Goal: Complete application form: Complete application form

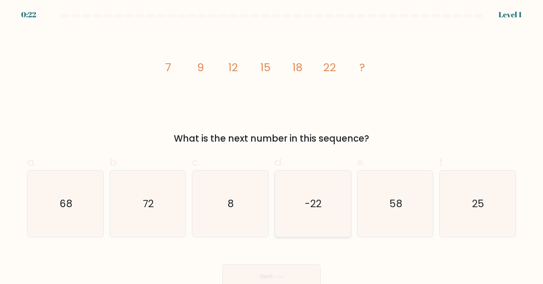
scroll to position [5, 0]
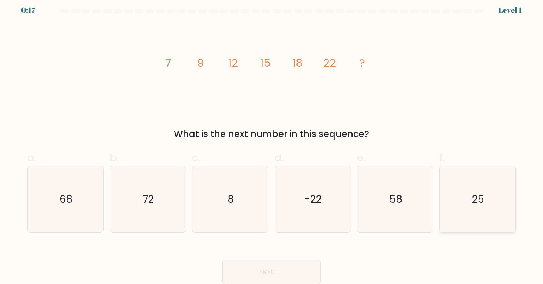
click at [473, 198] on text "25" at bounding box center [478, 199] width 12 height 14
click at [272, 142] on input "f. 25" at bounding box center [271, 140] width 0 height 5
radio input "true"
click at [308, 262] on button "Next" at bounding box center [271, 272] width 98 height 24
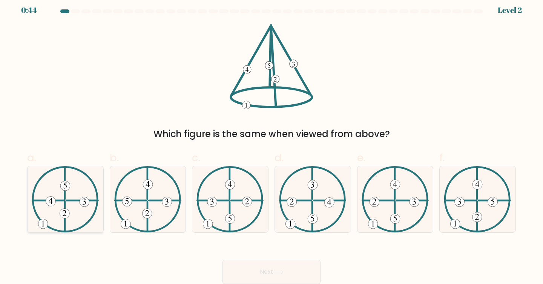
click at [65, 203] on 613 at bounding box center [65, 217] width 0 height 30
click at [271, 142] on input "a." at bounding box center [271, 140] width 0 height 5
radio input "true"
click at [237, 272] on button "Next" at bounding box center [271, 272] width 98 height 24
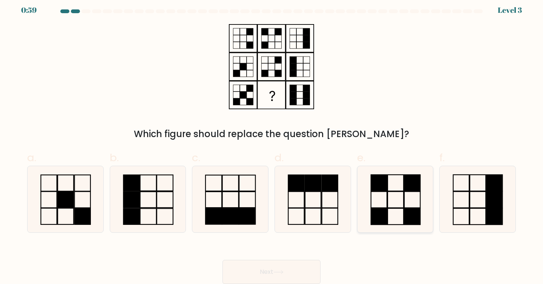
click at [405, 203] on icon at bounding box center [395, 199] width 67 height 67
click at [272, 142] on input "e." at bounding box center [271, 140] width 0 height 5
radio input "true"
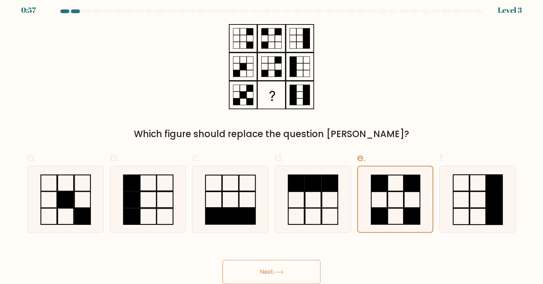
click at [305, 267] on button "Next" at bounding box center [271, 272] width 98 height 24
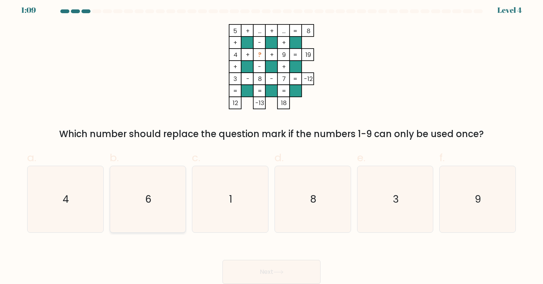
click at [167, 211] on icon "6" at bounding box center [148, 199] width 67 height 67
click at [271, 142] on input "b. 6" at bounding box center [271, 140] width 0 height 5
radio input "true"
click at [243, 263] on button "Next" at bounding box center [271, 272] width 98 height 24
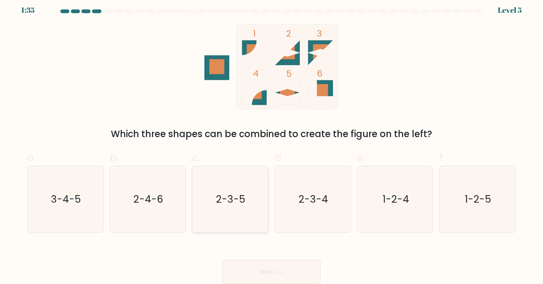
click at [244, 203] on text "2-3-5" at bounding box center [230, 199] width 29 height 14
click at [271, 142] on input "c. 2-3-5" at bounding box center [271, 140] width 0 height 5
radio input "true"
click at [270, 269] on button "Next" at bounding box center [271, 272] width 98 height 24
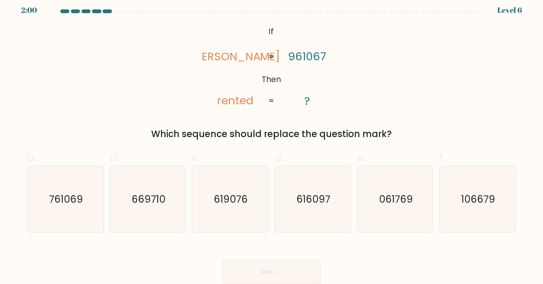
click at [277, 130] on div "Which sequence should replace the question mark?" at bounding box center [271, 134] width 479 height 14
click at [293, 188] on icon "616097" at bounding box center [312, 199] width 67 height 67
click at [272, 142] on input "d. 616097" at bounding box center [271, 140] width 0 height 5
radio input "true"
click at [463, 206] on icon "106679" at bounding box center [477, 199] width 67 height 67
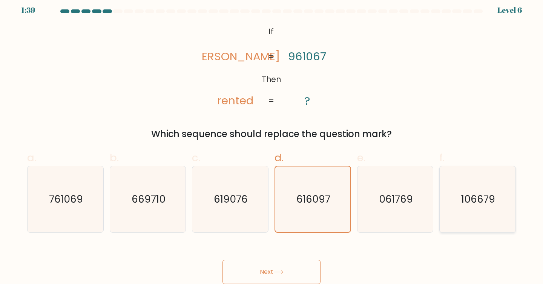
click at [272, 142] on input "f. 106679" at bounding box center [271, 140] width 0 height 5
radio input "true"
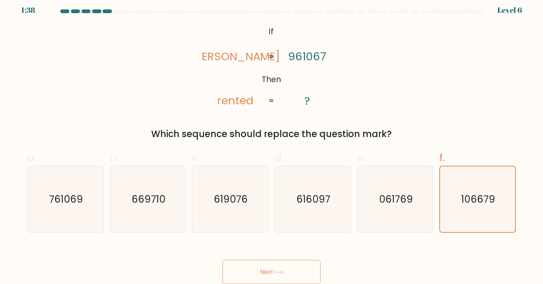
click at [279, 279] on button "Next" at bounding box center [271, 272] width 98 height 24
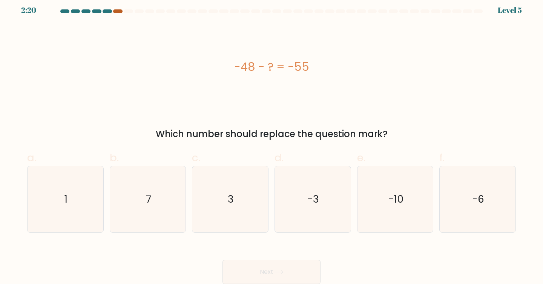
click at [117, 11] on div at bounding box center [117, 11] width 9 height 4
click at [118, 11] on div at bounding box center [117, 11] width 9 height 4
click at [135, 203] on icon "7" at bounding box center [148, 199] width 67 height 67
click at [271, 142] on input "b. 7" at bounding box center [271, 140] width 0 height 5
radio input "true"
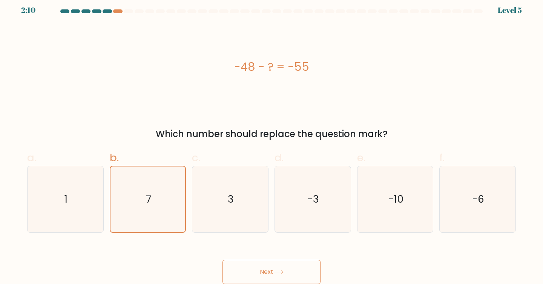
click at [268, 267] on button "Next" at bounding box center [271, 272] width 98 height 24
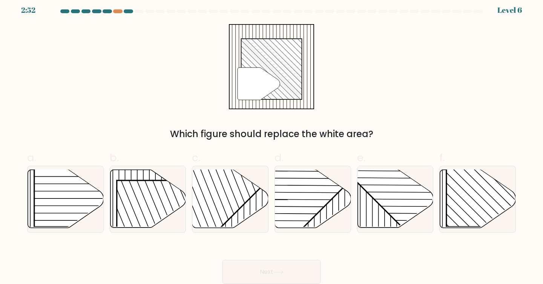
click at [118, 13] on div at bounding box center [271, 12] width 497 height 7
click at [117, 11] on div at bounding box center [117, 11] width 9 height 4
click at [471, 200] on rect at bounding box center [500, 172] width 109 height 109
click at [272, 142] on input "f." at bounding box center [271, 140] width 0 height 5
radio input "true"
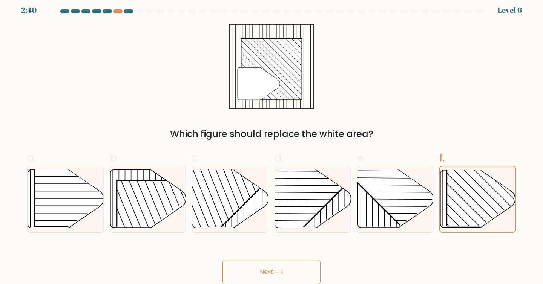
click at [291, 274] on button "Next" at bounding box center [271, 272] width 98 height 24
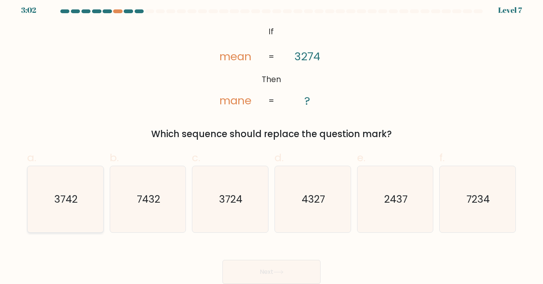
click at [94, 204] on icon "3742" at bounding box center [65, 199] width 67 height 67
click at [271, 142] on input "a. 3742" at bounding box center [271, 140] width 0 height 5
radio input "true"
click at [278, 262] on button "Next" at bounding box center [271, 272] width 98 height 24
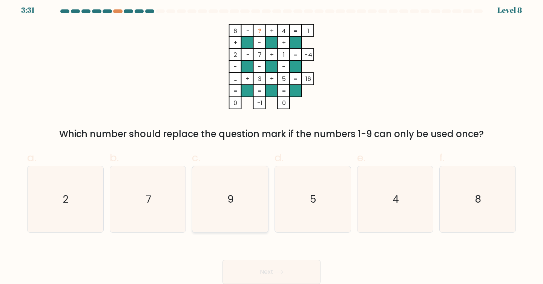
click at [238, 188] on icon "9" at bounding box center [230, 199] width 67 height 67
click at [271, 142] on input "c. 9" at bounding box center [271, 140] width 0 height 5
radio input "true"
click at [260, 271] on button "Next" at bounding box center [271, 272] width 98 height 24
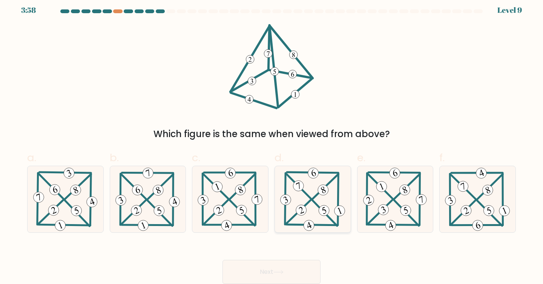
click at [309, 184] on icon at bounding box center [312, 199] width 68 height 67
click at [272, 142] on input "d." at bounding box center [271, 140] width 0 height 5
radio input "true"
click at [275, 274] on button "Next" at bounding box center [271, 272] width 98 height 24
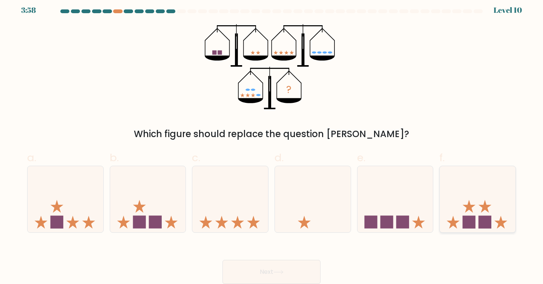
click at [480, 203] on icon at bounding box center [477, 199] width 76 height 63
click at [272, 142] on input "f." at bounding box center [271, 140] width 0 height 5
radio input "true"
click at [291, 265] on button "Next" at bounding box center [271, 272] width 98 height 24
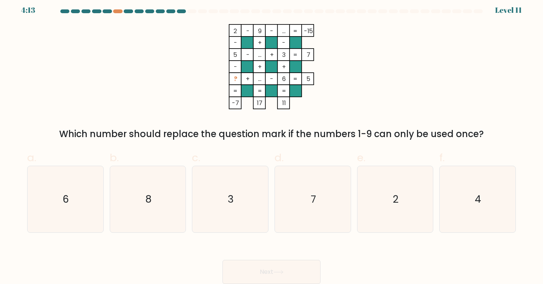
click at [281, 26] on rect at bounding box center [283, 30] width 12 height 12
click at [485, 201] on icon "4" at bounding box center [477, 199] width 67 height 67
click at [272, 142] on input "f. 4" at bounding box center [271, 140] width 0 height 5
radio input "true"
click at [280, 267] on button "Next" at bounding box center [271, 272] width 98 height 24
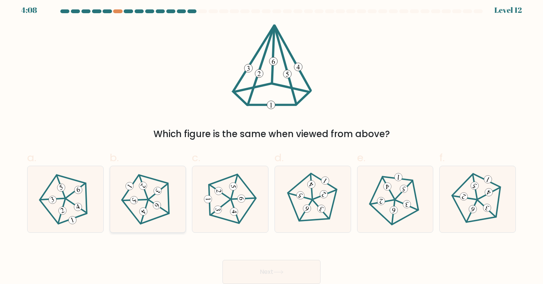
click at [153, 217] on icon at bounding box center [147, 199] width 53 height 53
click at [271, 142] on input "b." at bounding box center [271, 140] width 0 height 5
radio input "true"
click at [256, 272] on button "Next" at bounding box center [271, 272] width 98 height 24
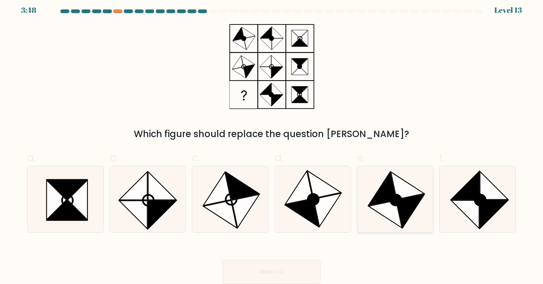
click at [392, 222] on icon at bounding box center [395, 199] width 67 height 67
click at [272, 142] on input "e." at bounding box center [271, 140] width 0 height 5
radio input "true"
click at [294, 268] on button "Next" at bounding box center [271, 272] width 98 height 24
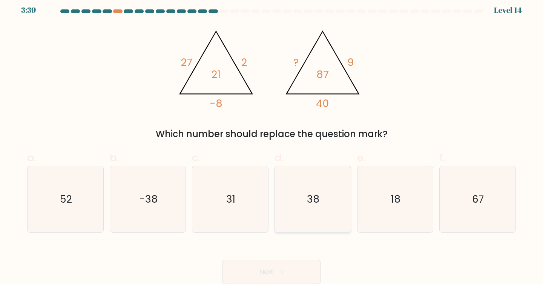
click at [323, 209] on icon "38" at bounding box center [312, 199] width 67 height 67
click at [272, 142] on input "d. 38" at bounding box center [271, 140] width 0 height 5
radio input "true"
click at [302, 269] on button "Next" at bounding box center [271, 272] width 98 height 24
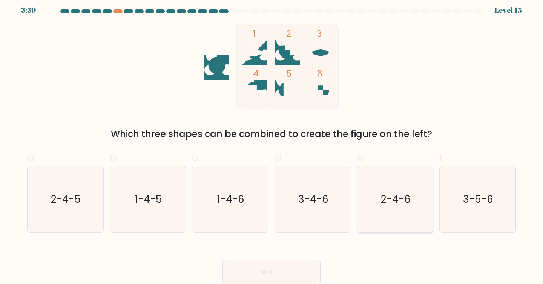
click at [383, 207] on icon "2-4-6" at bounding box center [395, 199] width 67 height 67
click at [272, 142] on input "e. 2-4-6" at bounding box center [271, 140] width 0 height 5
radio input "true"
click at [296, 266] on button "Next" at bounding box center [271, 272] width 98 height 24
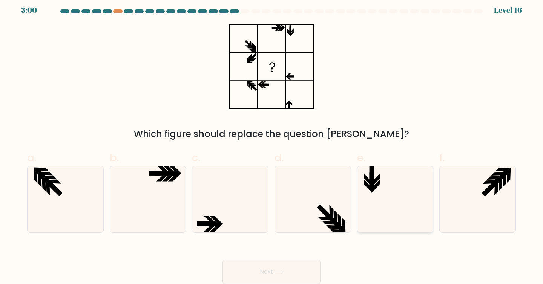
click at [375, 204] on icon at bounding box center [395, 199] width 67 height 67
click at [272, 142] on input "e." at bounding box center [271, 140] width 0 height 5
radio input "true"
click at [250, 276] on button "Next" at bounding box center [271, 272] width 98 height 24
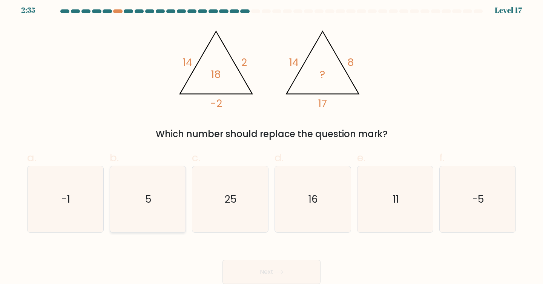
click at [155, 183] on icon "5" at bounding box center [148, 199] width 67 height 67
click at [271, 142] on input "b. 5" at bounding box center [271, 140] width 0 height 5
radio input "true"
click at [280, 263] on button "Next" at bounding box center [271, 272] width 98 height 24
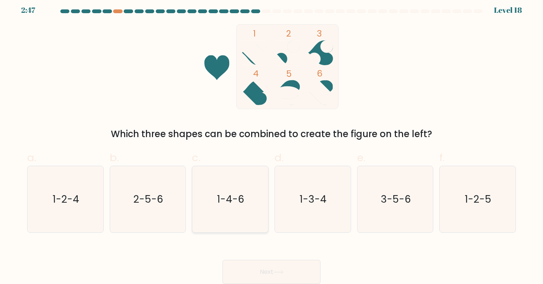
click at [239, 207] on icon "1-4-6" at bounding box center [230, 199] width 67 height 67
click at [271, 142] on input "c. 1-4-6" at bounding box center [271, 140] width 0 height 5
radio input "true"
click at [278, 274] on icon at bounding box center [278, 272] width 10 height 4
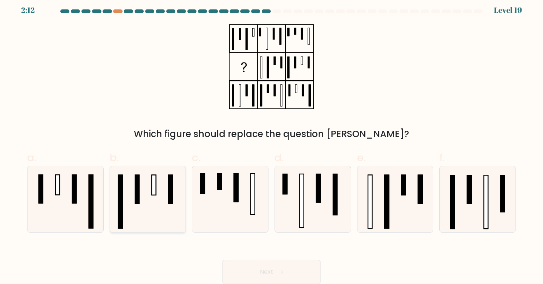
click at [167, 219] on icon at bounding box center [148, 199] width 67 height 67
click at [271, 142] on input "b." at bounding box center [271, 140] width 0 height 5
radio input "true"
click at [258, 274] on button "Next" at bounding box center [271, 272] width 98 height 24
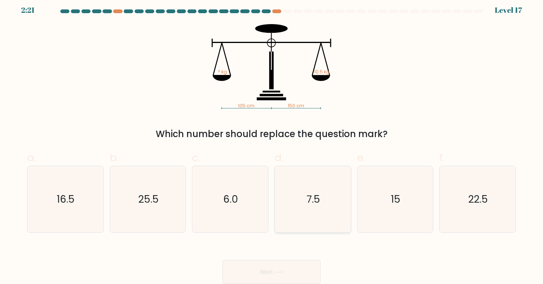
click at [315, 210] on icon "7.5" at bounding box center [312, 199] width 67 height 67
click at [272, 142] on input "d. 7.5" at bounding box center [271, 140] width 0 height 5
radio input "true"
click at [291, 273] on button "Next" at bounding box center [271, 272] width 98 height 24
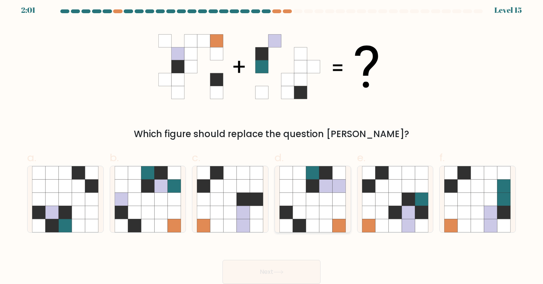
click at [338, 187] on icon at bounding box center [338, 185] width 13 height 13
click at [272, 142] on input "d." at bounding box center [271, 140] width 0 height 5
radio input "true"
click at [290, 272] on button "Next" at bounding box center [271, 272] width 98 height 24
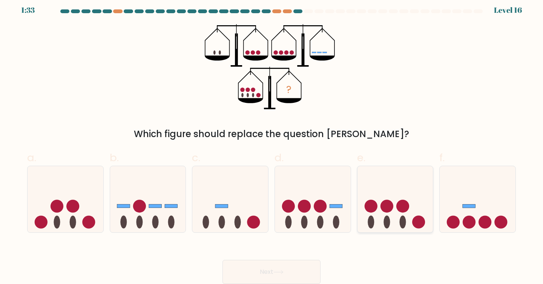
click at [410, 220] on icon at bounding box center [395, 199] width 76 height 63
click at [272, 142] on input "e." at bounding box center [271, 140] width 0 height 5
radio input "true"
click at [303, 278] on button "Next" at bounding box center [271, 272] width 98 height 24
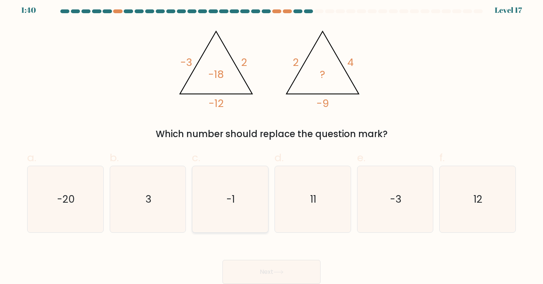
click at [248, 208] on icon "-1" at bounding box center [230, 199] width 67 height 67
click at [271, 142] on input "c. -1" at bounding box center [271, 140] width 0 height 5
radio input "true"
click at [280, 268] on button "Next" at bounding box center [271, 272] width 98 height 24
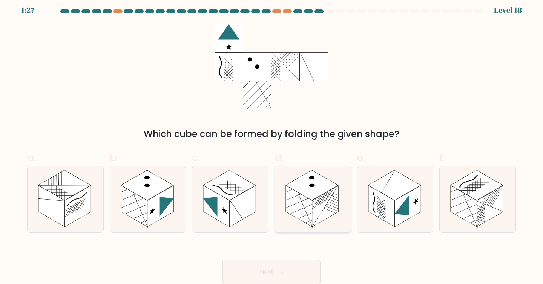
click at [332, 202] on rect at bounding box center [325, 205] width 26 height 41
click at [272, 142] on input "d." at bounding box center [271, 140] width 0 height 5
radio input "true"
click at [288, 272] on button "Next" at bounding box center [271, 272] width 98 height 24
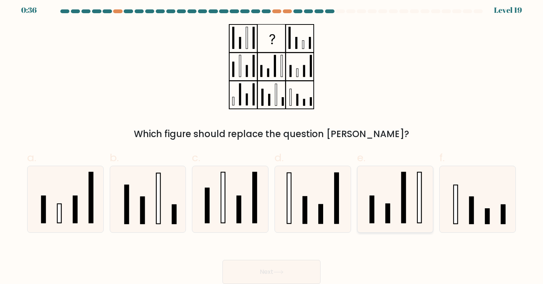
click at [390, 223] on icon at bounding box center [395, 199] width 67 height 67
click at [272, 142] on input "e." at bounding box center [271, 140] width 0 height 5
radio input "true"
click at [278, 267] on button "Next" at bounding box center [271, 272] width 98 height 24
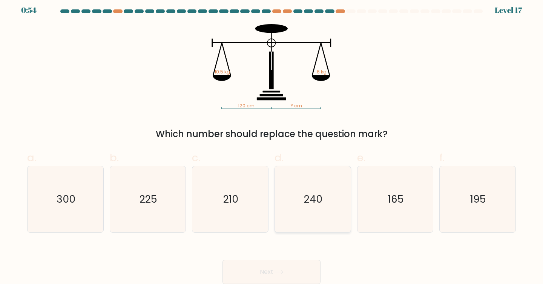
click at [315, 208] on icon "240" at bounding box center [312, 199] width 67 height 67
click at [272, 142] on input "d. 240" at bounding box center [271, 140] width 0 height 5
radio input "true"
click at [398, 199] on text "165" at bounding box center [396, 199] width 16 height 14
click at [272, 142] on input "e. 165" at bounding box center [271, 140] width 0 height 5
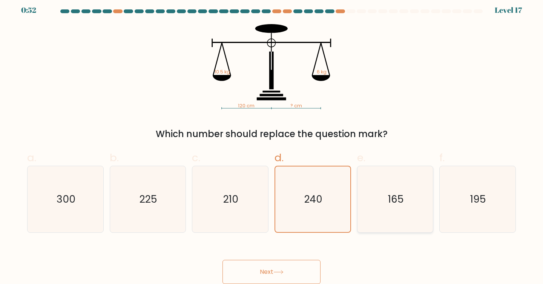
radio input "true"
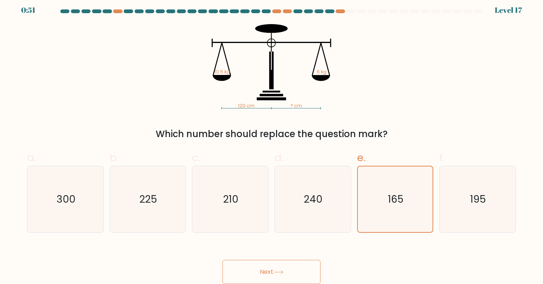
click at [297, 275] on button "Next" at bounding box center [271, 272] width 98 height 24
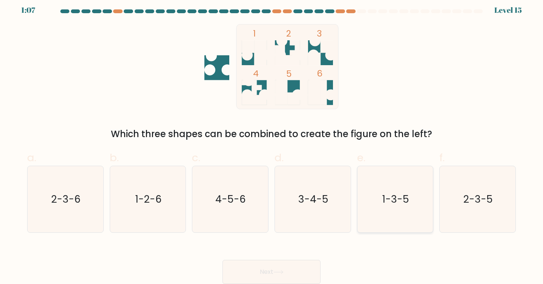
click at [375, 191] on icon "1-3-5" at bounding box center [395, 199] width 67 height 67
click at [272, 142] on input "e. 1-3-5" at bounding box center [271, 140] width 0 height 5
radio input "true"
click at [308, 261] on button "Next" at bounding box center [271, 272] width 98 height 24
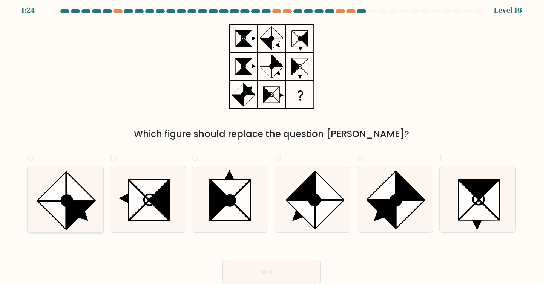
click at [74, 205] on icon at bounding box center [81, 215] width 28 height 28
click at [271, 142] on input "a." at bounding box center [271, 140] width 0 height 5
radio input "true"
click at [241, 267] on button "Next" at bounding box center [271, 272] width 98 height 24
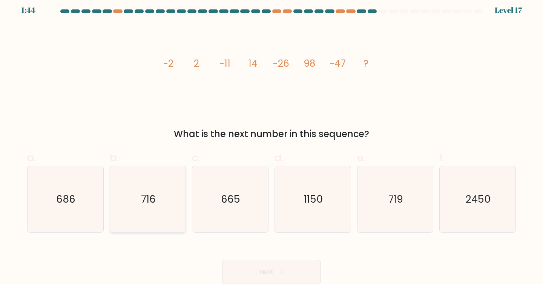
click at [173, 187] on icon "716" at bounding box center [148, 199] width 67 height 67
click at [271, 142] on input "b. 716" at bounding box center [271, 140] width 0 height 5
radio input "true"
click at [250, 269] on button "Next" at bounding box center [271, 272] width 98 height 24
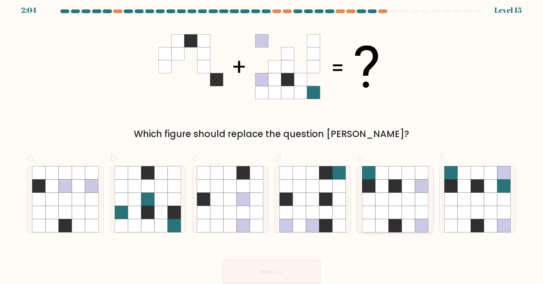
click at [411, 202] on icon at bounding box center [408, 199] width 13 height 13
click at [272, 142] on input "e." at bounding box center [271, 140] width 0 height 5
radio input "true"
click at [283, 272] on icon at bounding box center [278, 272] width 10 height 4
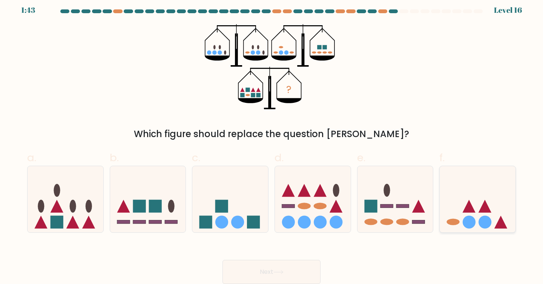
click at [491, 220] on circle at bounding box center [485, 222] width 13 height 13
click at [272, 142] on input "f." at bounding box center [271, 140] width 0 height 5
radio input "true"
click at [265, 268] on button "Next" at bounding box center [271, 272] width 98 height 24
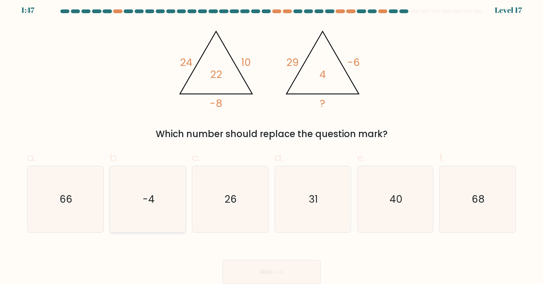
click at [185, 193] on div "-4" at bounding box center [148, 199] width 76 height 67
click at [271, 142] on input "b. -4" at bounding box center [271, 140] width 0 height 5
radio input "true"
click at [256, 268] on button "Next" at bounding box center [271, 272] width 98 height 24
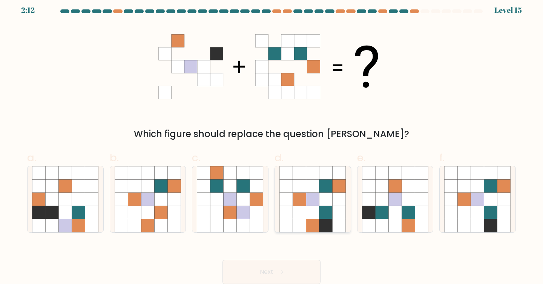
click at [323, 220] on icon at bounding box center [325, 225] width 13 height 13
click at [272, 142] on input "d." at bounding box center [271, 140] width 0 height 5
radio input "true"
click at [279, 278] on button "Next" at bounding box center [271, 272] width 98 height 24
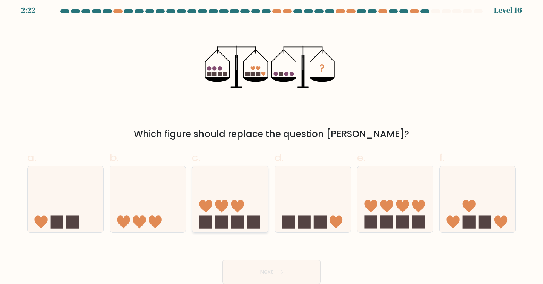
click at [259, 177] on icon at bounding box center [230, 199] width 76 height 63
click at [271, 142] on input "c." at bounding box center [271, 140] width 0 height 5
radio input "true"
click at [294, 262] on button "Next" at bounding box center [271, 272] width 98 height 24
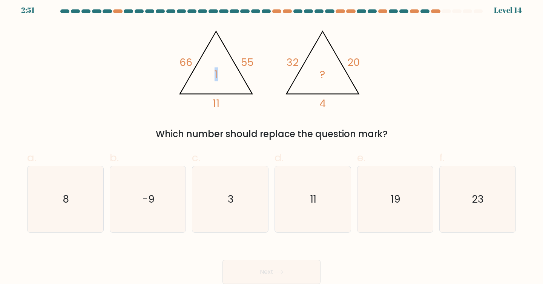
drag, startPoint x: 216, startPoint y: 73, endPoint x: 212, endPoint y: 73, distance: 4.1
click at [212, 73] on icon "@import url('https://fonts.googleapis.com/css?family=Abril+Fatface:400,100,100i…" at bounding box center [271, 66] width 196 height 85
click at [237, 81] on icon "@import url('https://fonts.googleapis.com/css?family=Abril+Fatface:400,100,100i…" at bounding box center [271, 66] width 196 height 85
click at [233, 183] on icon "3" at bounding box center [230, 199] width 67 height 67
click at [271, 142] on input "c. 3" at bounding box center [271, 140] width 0 height 5
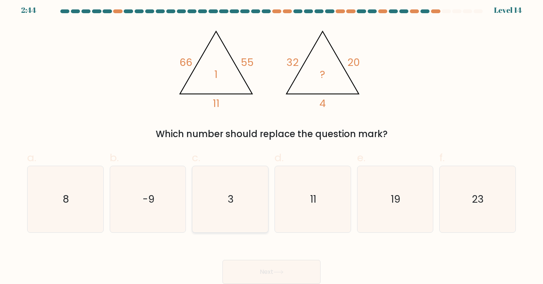
radio input "true"
click at [263, 275] on button "Next" at bounding box center [271, 272] width 98 height 24
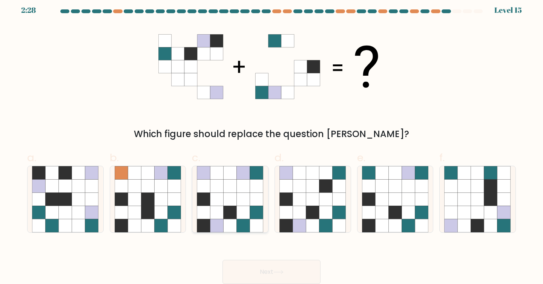
click at [233, 173] on icon at bounding box center [229, 172] width 13 height 13
click at [271, 142] on input "c." at bounding box center [271, 140] width 0 height 5
radio input "true"
click at [285, 263] on button "Next" at bounding box center [271, 272] width 98 height 24
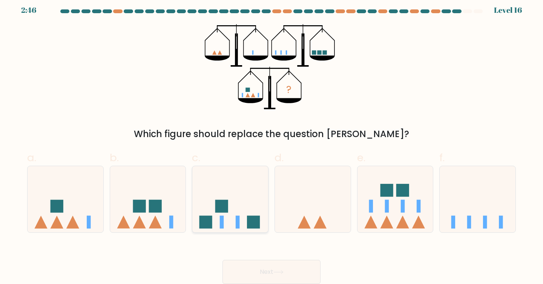
click at [220, 198] on icon at bounding box center [230, 199] width 76 height 63
click at [271, 142] on input "c." at bounding box center [271, 140] width 0 height 5
radio input "true"
click at [259, 281] on button "Next" at bounding box center [271, 272] width 98 height 24
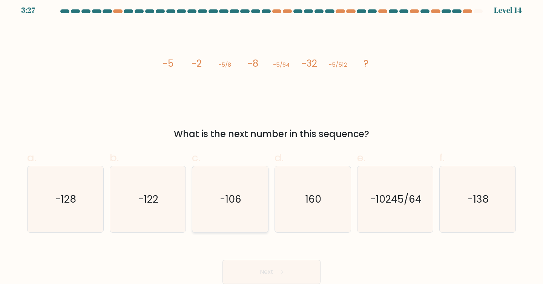
click at [250, 214] on icon "-106" at bounding box center [230, 199] width 67 height 67
click at [271, 142] on input "c. -106" at bounding box center [271, 140] width 0 height 5
radio input "true"
click at [280, 266] on button "Next" at bounding box center [271, 272] width 98 height 24
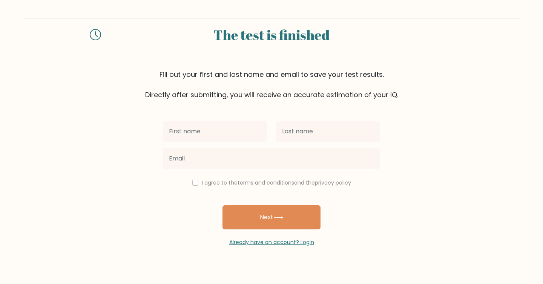
click at [215, 137] on input "text" at bounding box center [215, 131] width 104 height 21
type input "[PERSON_NAME]"
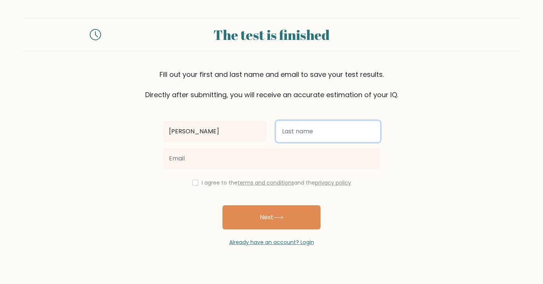
click at [292, 129] on input "text" at bounding box center [328, 131] width 104 height 21
type input "Rutgrink"
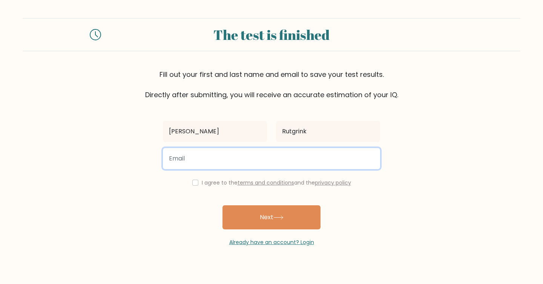
click at [285, 155] on input "email" at bounding box center [271, 158] width 217 height 21
type input "laurarutgrink@gmail.com"
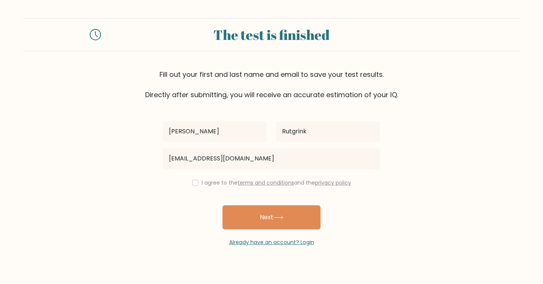
click at [210, 185] on label "I agree to the terms and conditions and the privacy policy" at bounding box center [276, 183] width 149 height 8
click at [195, 181] on input "checkbox" at bounding box center [195, 183] width 6 height 6
checkbox input "true"
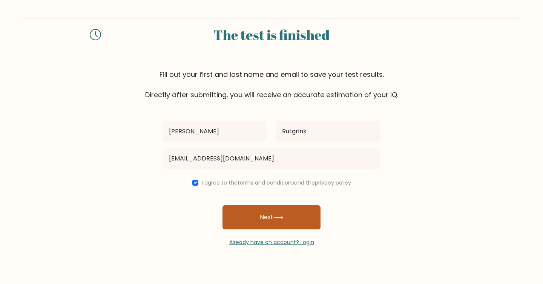
click at [248, 215] on button "Next" at bounding box center [271, 217] width 98 height 24
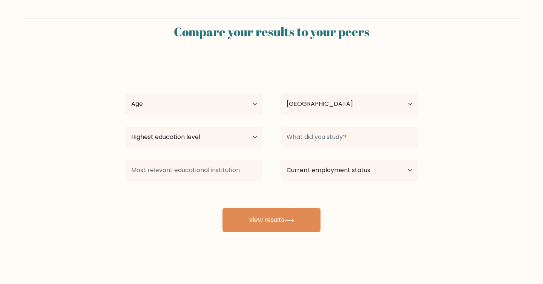
select select "NL"
click at [236, 105] on select "Age Under 18 years old 18-24 years old 25-34 years old 35-44 years old 45-54 ye…" at bounding box center [193, 103] width 137 height 21
select select "25_34"
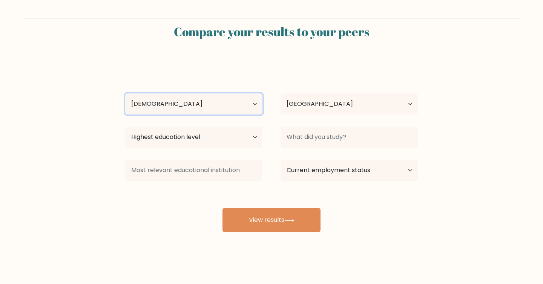
click at [125, 93] on select "Age Under 18 years old 18-24 years old 25-34 years old 35-44 years old 45-54 ye…" at bounding box center [193, 103] width 137 height 21
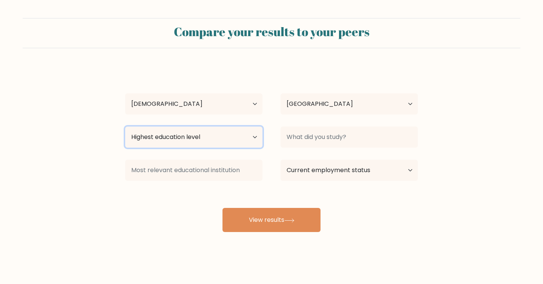
click at [210, 140] on select "Highest education level No schooling Primary Lower Secondary Upper Secondary Oc…" at bounding box center [193, 137] width 137 height 21
select select "masters_degree"
click at [125, 127] on select "Highest education level No schooling Primary Lower Secondary Upper Secondary Oc…" at bounding box center [193, 137] width 137 height 21
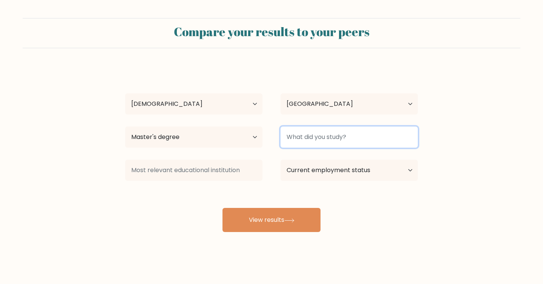
click at [310, 136] on input at bounding box center [348, 137] width 137 height 21
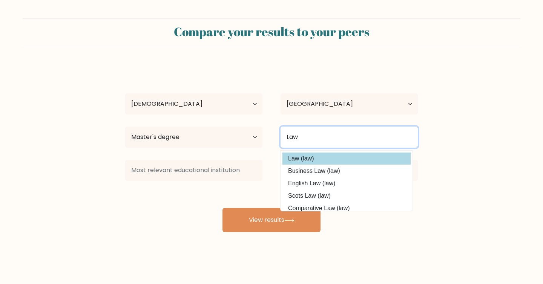
type input "Law"
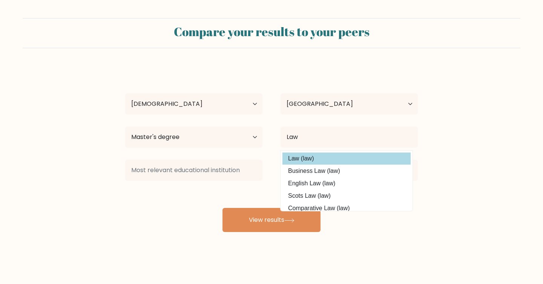
click at [313, 161] on option "Law (law)" at bounding box center [346, 159] width 128 height 12
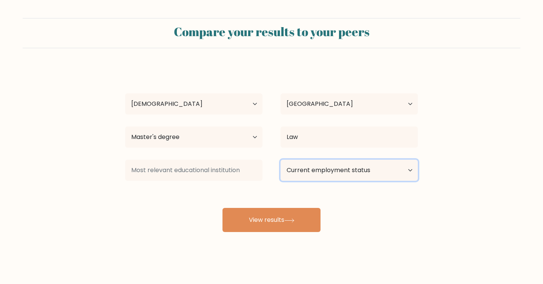
click at [316, 168] on select "Current employment status Employed Student Retired Other / prefer not to answer" at bounding box center [348, 170] width 137 height 21
click at [280, 160] on select "Current employment status Employed Student Retired Other / prefer not to answer" at bounding box center [348, 170] width 137 height 21
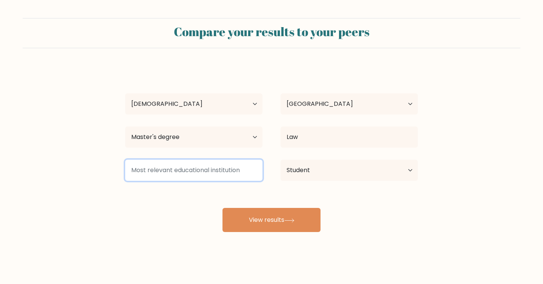
click at [247, 170] on input at bounding box center [193, 170] width 137 height 21
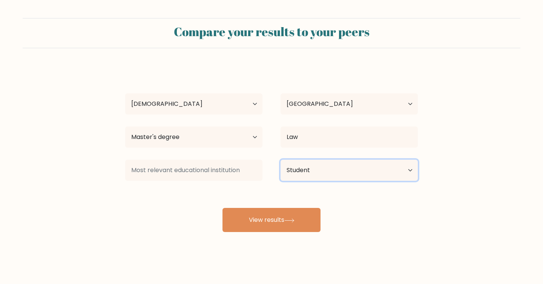
click at [315, 180] on select "Current employment status Employed Student Retired Other / prefer not to answer" at bounding box center [348, 170] width 137 height 21
select select "employed"
click at [280, 160] on select "Current employment status Employed Student Retired Other / prefer not to answer" at bounding box center [348, 170] width 137 height 21
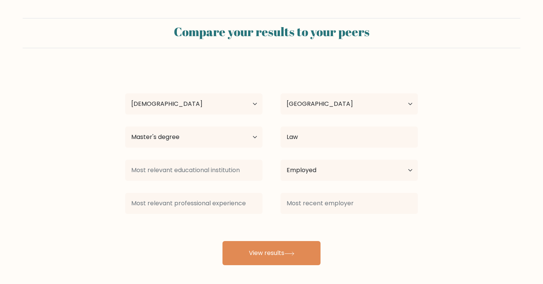
click at [226, 182] on div at bounding box center [193, 170] width 155 height 27
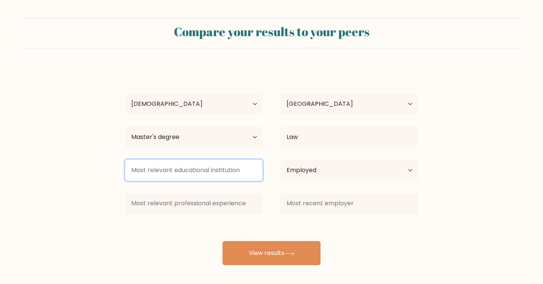
click at [226, 175] on input at bounding box center [193, 170] width 137 height 21
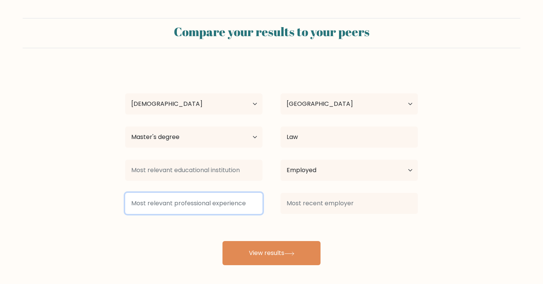
click at [228, 203] on input at bounding box center [193, 203] width 137 height 21
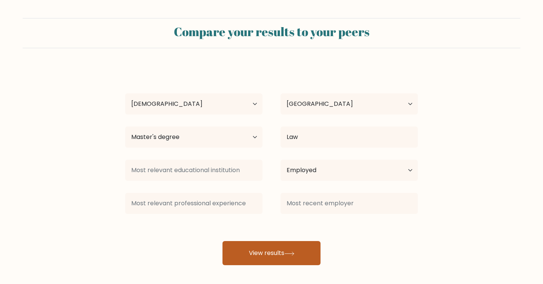
click at [271, 255] on button "View results" at bounding box center [271, 253] width 98 height 24
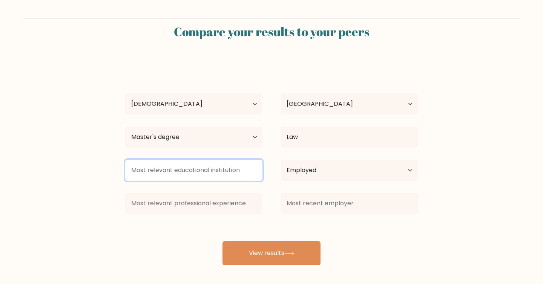
click at [231, 171] on input at bounding box center [193, 170] width 137 height 21
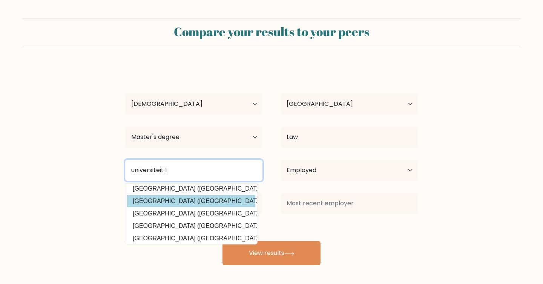
scroll to position [17, 0]
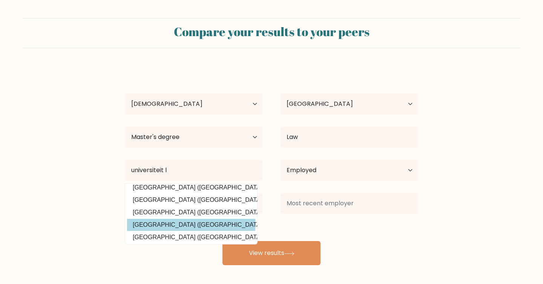
click at [225, 225] on option "Universiteit Leiden (Netherlands)" at bounding box center [191, 225] width 128 height 12
type input "[GEOGRAPHIC_DATA]"
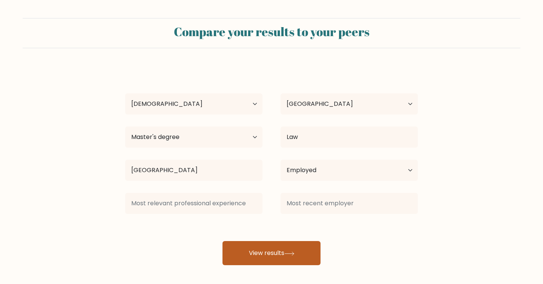
click at [291, 260] on button "View results" at bounding box center [271, 253] width 98 height 24
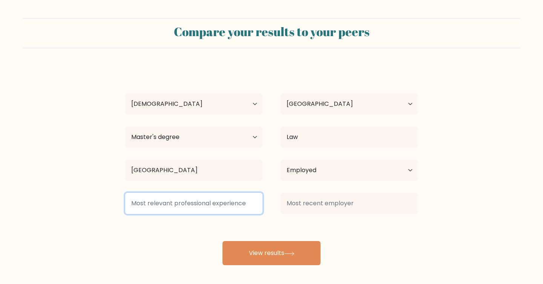
click at [242, 207] on input at bounding box center [193, 203] width 137 height 21
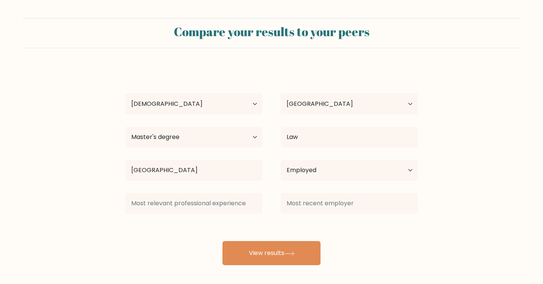
click at [295, 181] on div "Current employment status Employed Student Retired Other / prefer not to answer" at bounding box center [348, 170] width 155 height 27
click at [298, 176] on select "Current employment status Employed Student Retired Other / prefer not to answer" at bounding box center [348, 170] width 137 height 21
select select "student"
click at [280, 160] on select "Current employment status Employed Student Retired Other / prefer not to answer" at bounding box center [348, 170] width 137 height 21
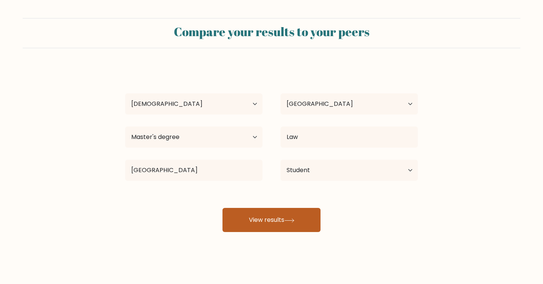
click at [294, 222] on icon at bounding box center [289, 221] width 10 height 4
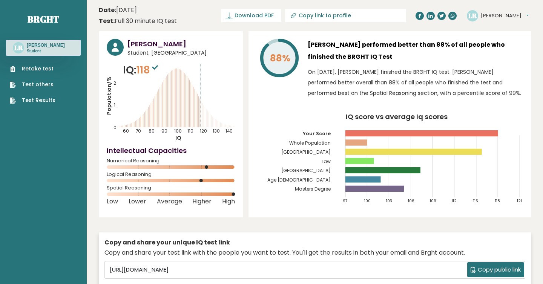
click at [157, 67] on icon at bounding box center [155, 67] width 6 height 5
